Goal: Navigation & Orientation: Find specific page/section

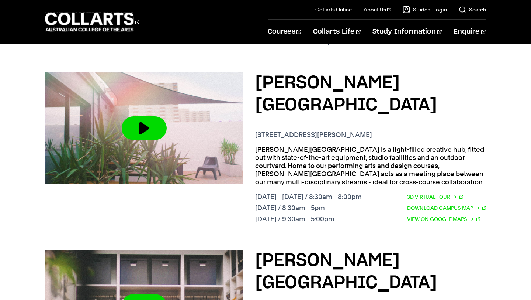
scroll to position [442, 0]
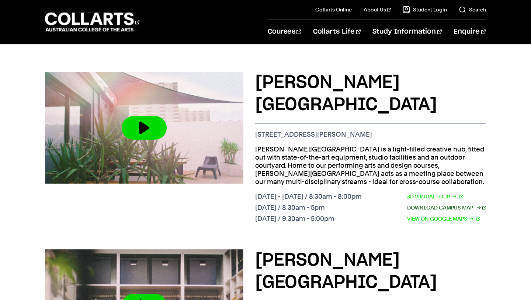
click at [427, 203] on link "Download Campus Map" at bounding box center [446, 207] width 79 height 8
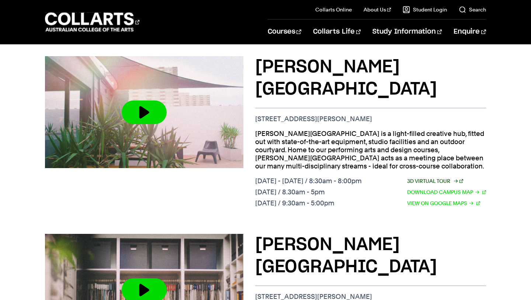
click at [429, 177] on link "3D Virtual Tour" at bounding box center [435, 181] width 56 height 8
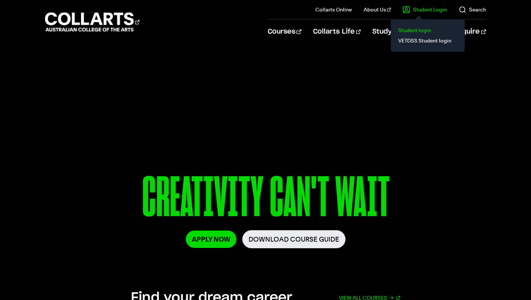
click at [422, 29] on link "Student login" at bounding box center [428, 30] width 62 height 10
